Goal: Transaction & Acquisition: Download file/media

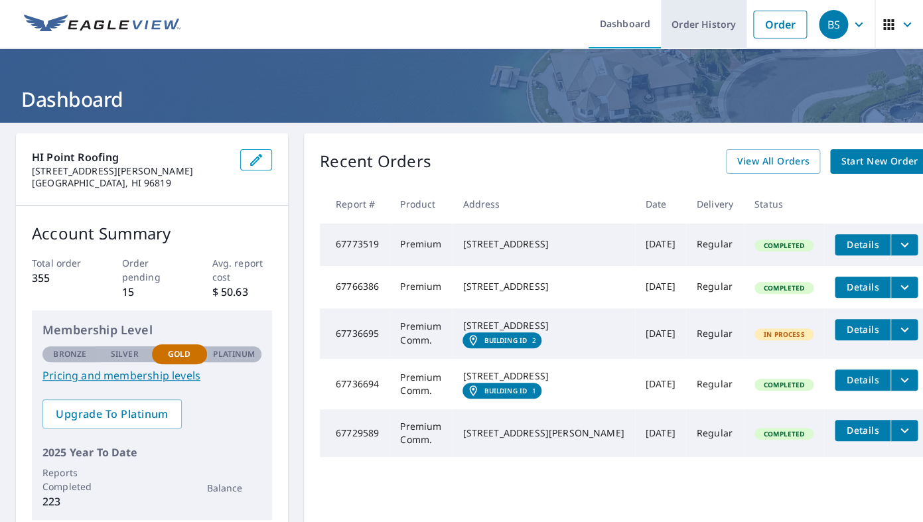
click at [724, 26] on link "Order History" at bounding box center [704, 24] width 86 height 48
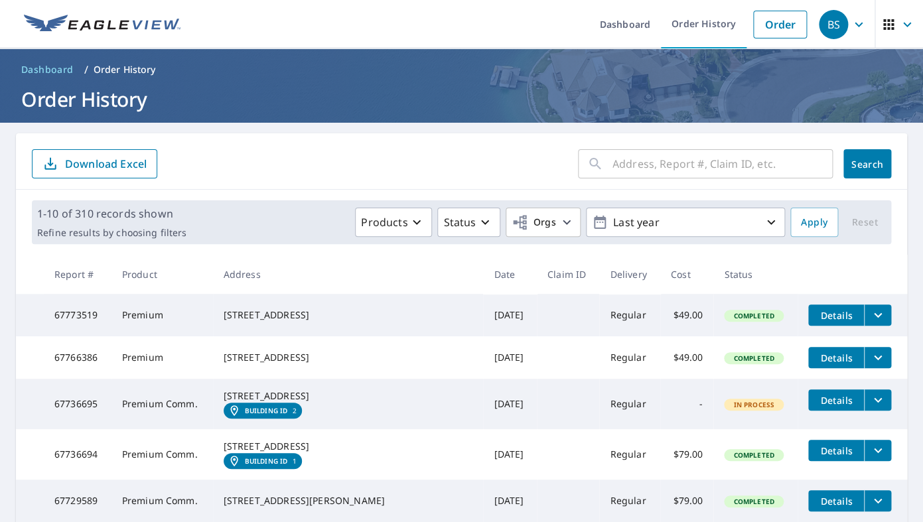
click at [659, 163] on input "text" at bounding box center [722, 163] width 220 height 37
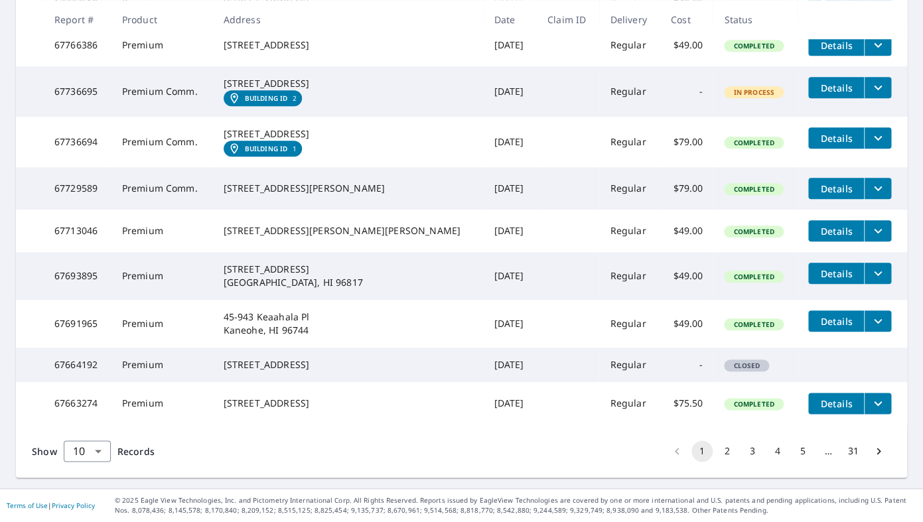
scroll to position [379, 0]
click at [103, 444] on body "BS BS Dashboard Order History Order BS Dashboard / Order History Order History …" at bounding box center [461, 261] width 923 height 522
click at [101, 452] on li "25" at bounding box center [86, 447] width 47 height 24
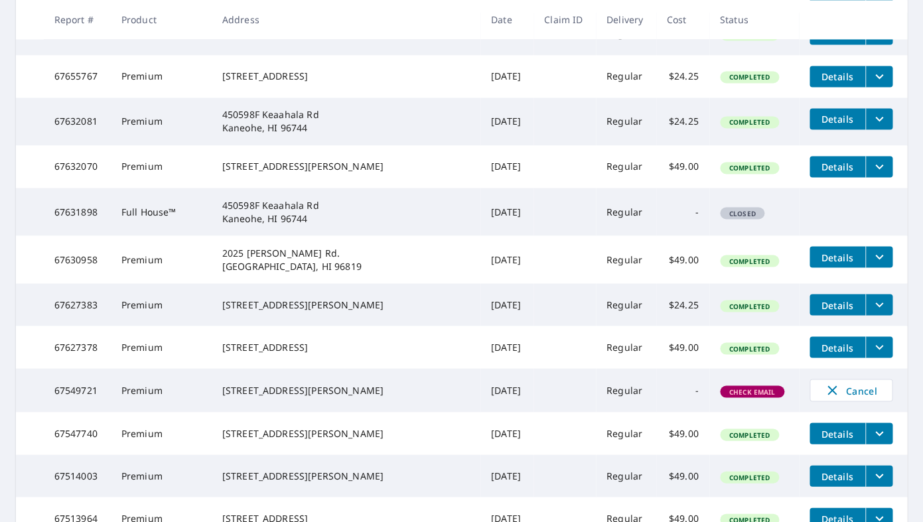
scroll to position [732, 0]
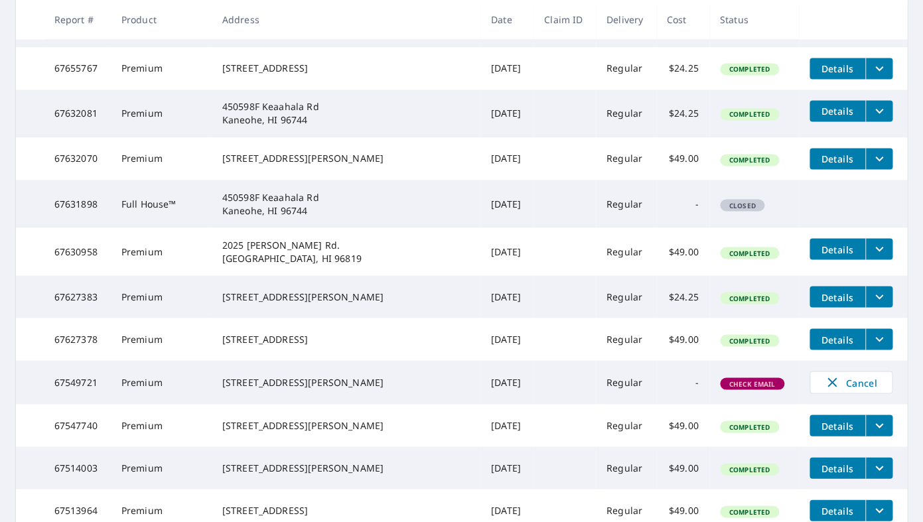
click at [871, 305] on icon "filesDropdownBtn-67627383" at bounding box center [879, 297] width 16 height 16
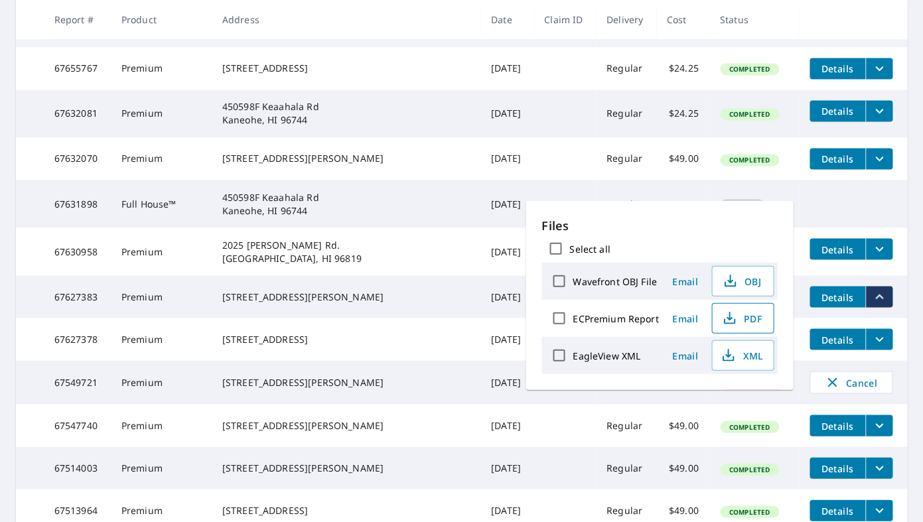
click at [744, 322] on span "PDF" at bounding box center [741, 318] width 42 height 16
